Goal: Information Seeking & Learning: Learn about a topic

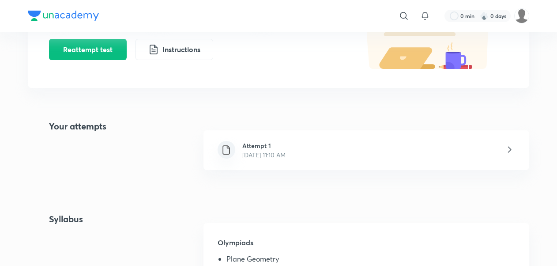
scroll to position [207, 0]
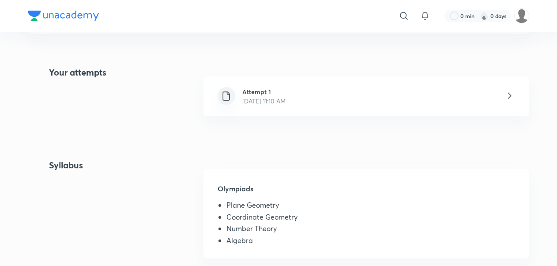
click at [440, 89] on div "Attempt 1 [DATE] 11:10 AM" at bounding box center [366, 96] width 326 height 40
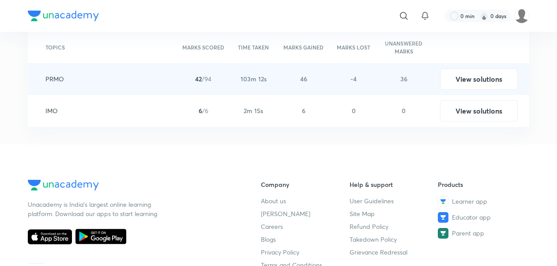
scroll to position [1036, 0]
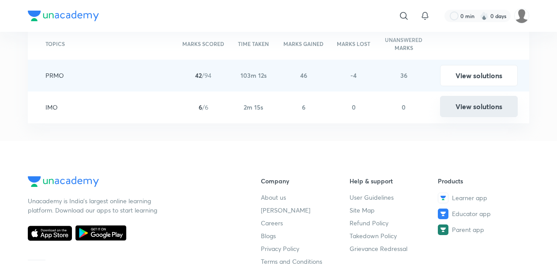
click at [486, 103] on button "View solutions" at bounding box center [479, 106] width 78 height 21
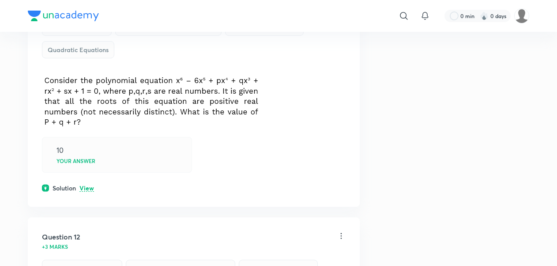
scroll to position [179, 0]
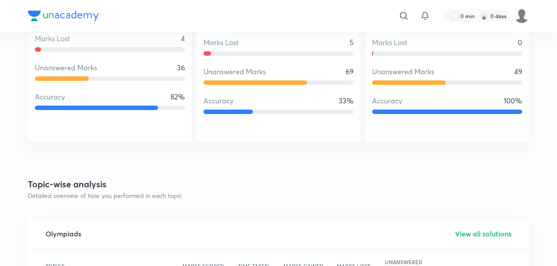
scroll to position [860, 0]
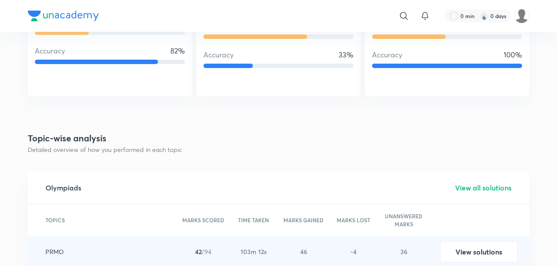
click at [490, 184] on h5 "View all solutions" at bounding box center [483, 187] width 56 height 11
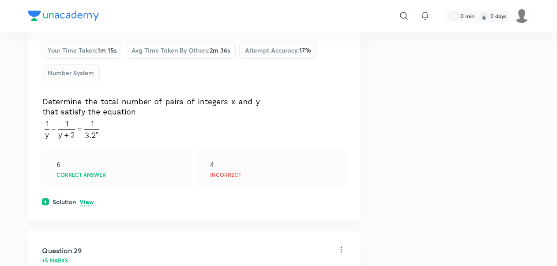
scroll to position [6477, 0]
click at [89, 199] on p "View" at bounding box center [86, 202] width 15 height 7
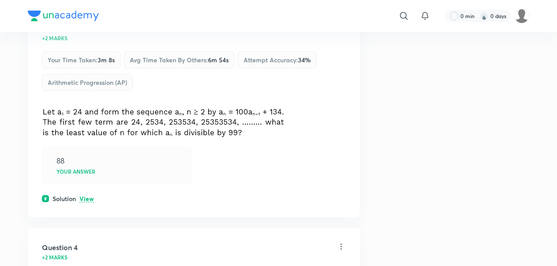
scroll to position [0, 0]
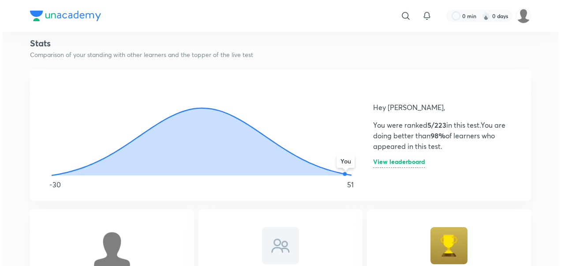
scroll to position [520, 0]
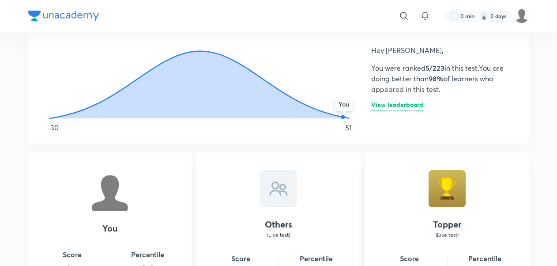
click at [413, 110] on h6 "View leaderboard" at bounding box center [397, 106] width 52 height 9
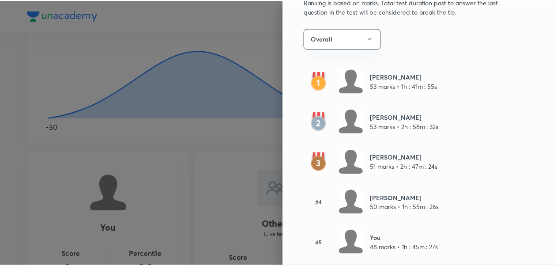
scroll to position [63, 0]
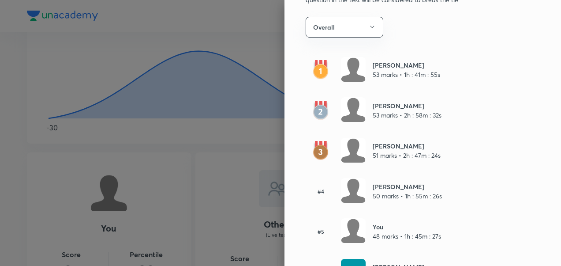
click at [208, 167] on div at bounding box center [280, 133] width 561 height 266
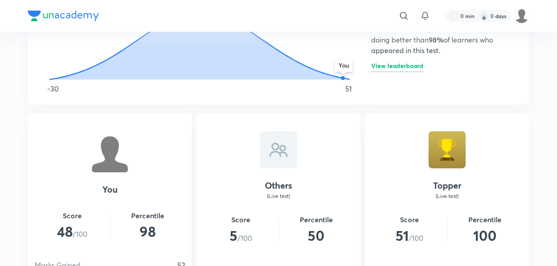
scroll to position [560, 0]
